Goal: Navigation & Orientation: Find specific page/section

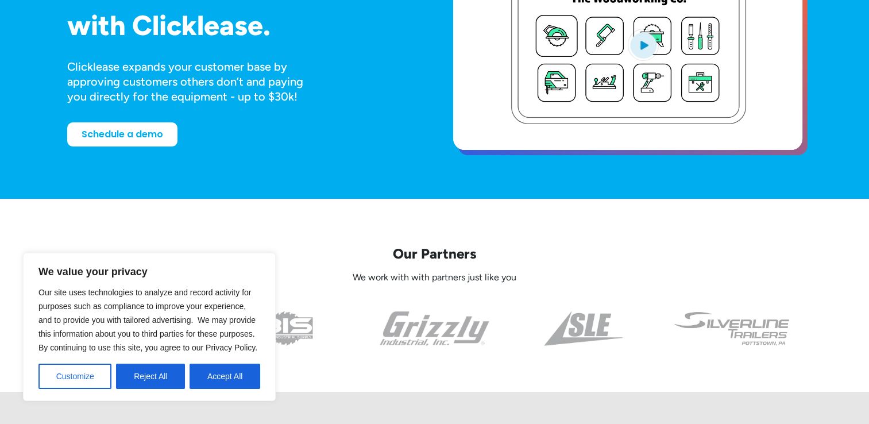
scroll to position [184, 0]
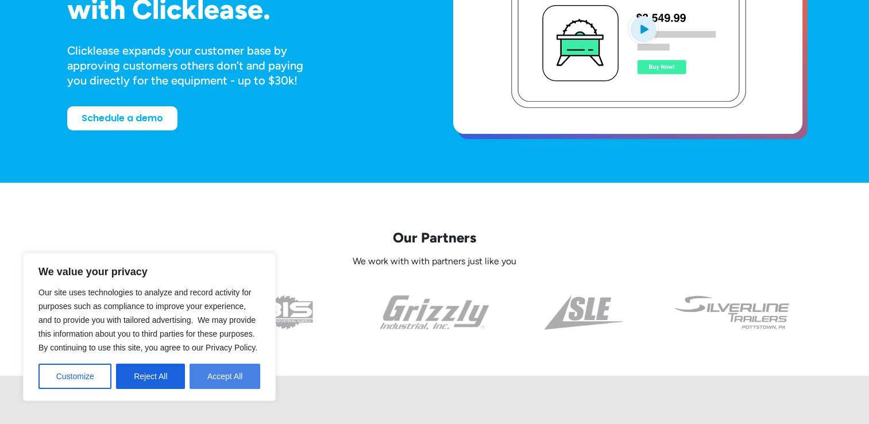
click at [237, 377] on button "Accept All" at bounding box center [225, 376] width 71 height 25
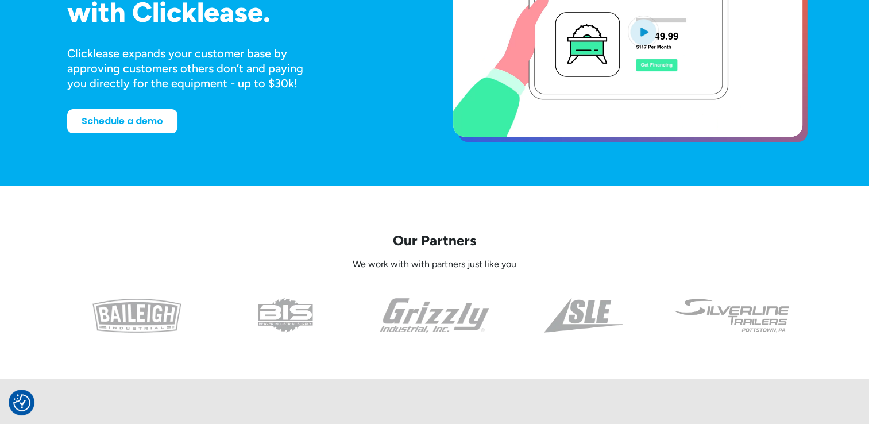
scroll to position [0, 0]
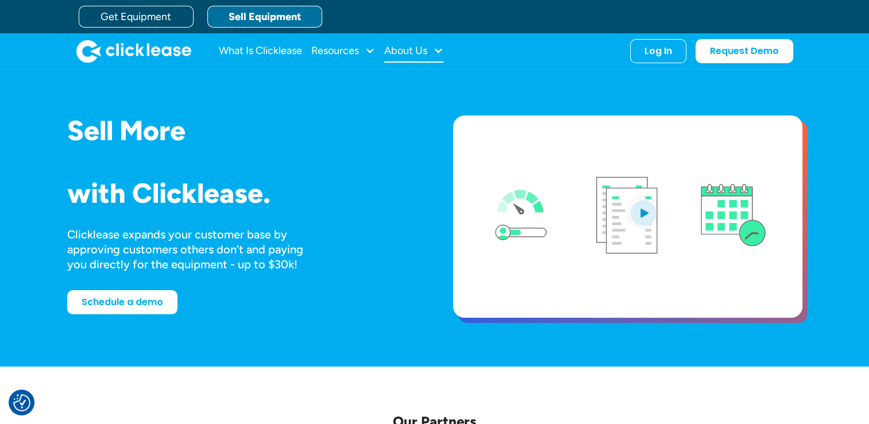
click at [409, 51] on div "About Us" at bounding box center [405, 51] width 43 height 0
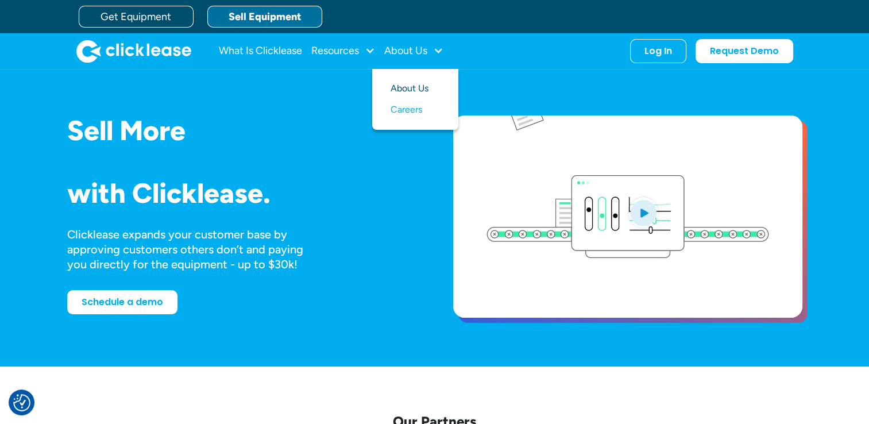
click at [409, 92] on link "About Us" at bounding box center [415, 88] width 49 height 21
